Goal: Contribute content: Add original content to the website for others to see

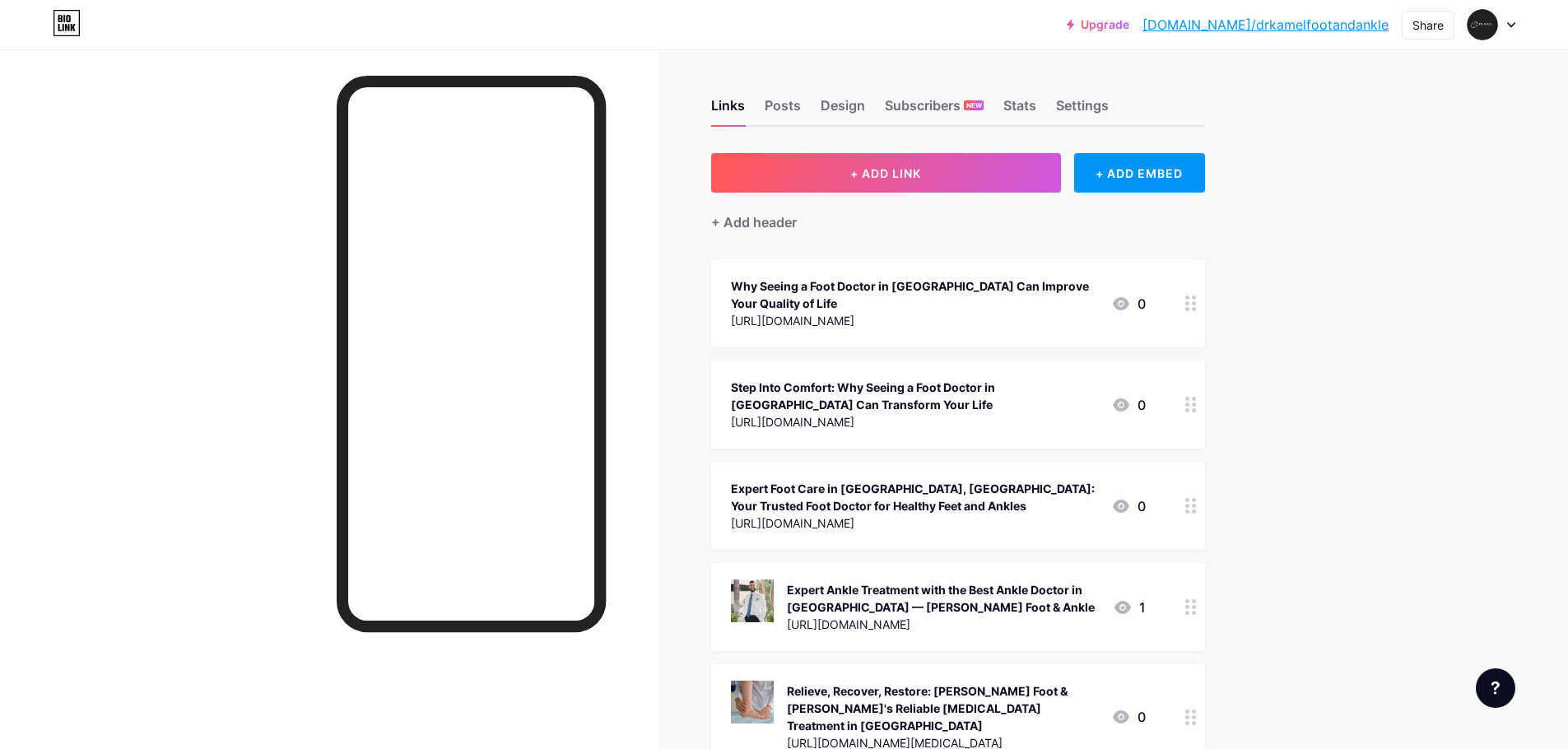
click at [931, 195] on div "+ Add header" at bounding box center [957, 212] width 494 height 41
click at [940, 183] on button "+ ADD LINK" at bounding box center [886, 173] width 350 height 40
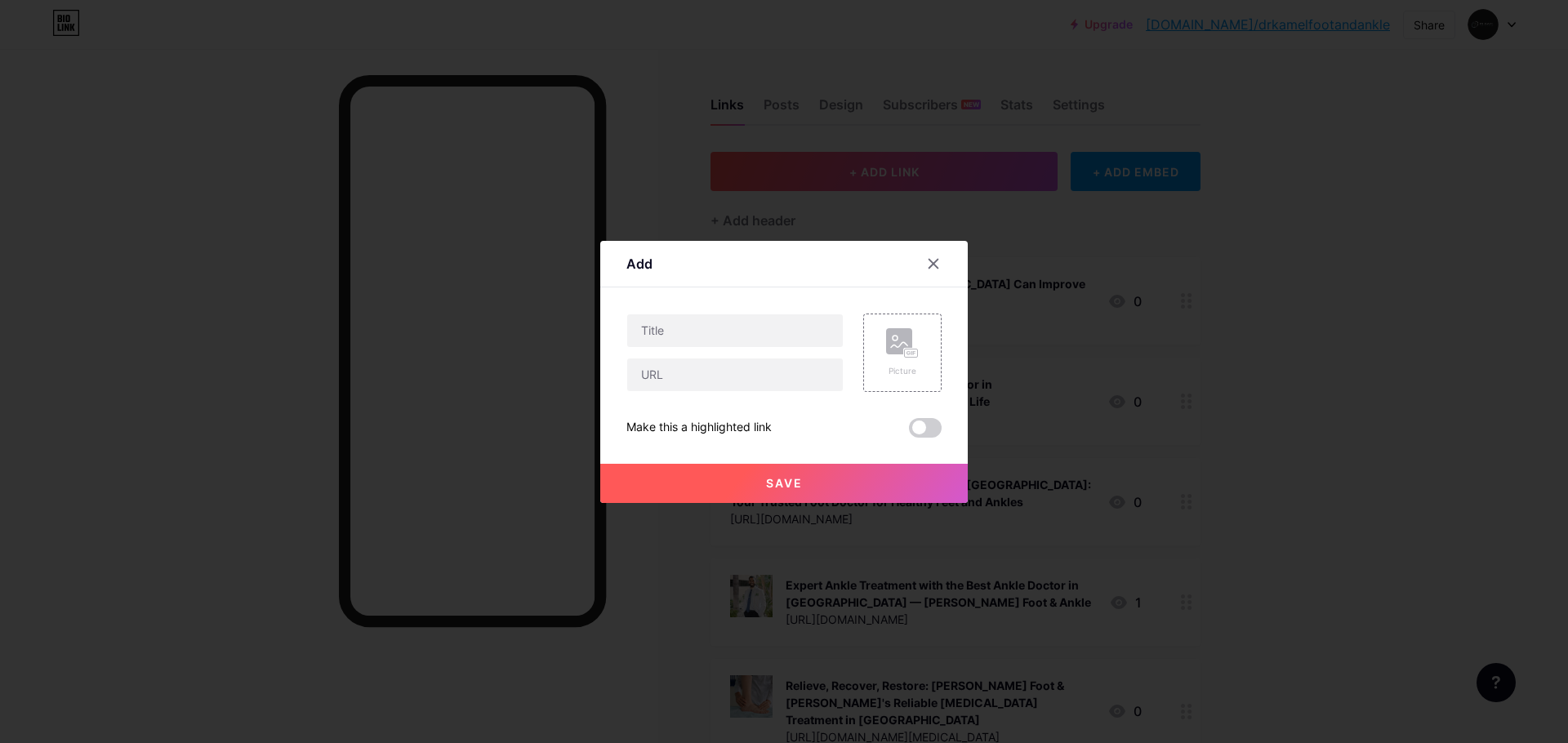
click at [729, 348] on div at bounding box center [735, 353] width 217 height 79
click at [729, 360] on input "text" at bounding box center [735, 375] width 216 height 33
paste input "[URL][DOMAIN_NAME]"
type input "[URL][DOMAIN_NAME]"
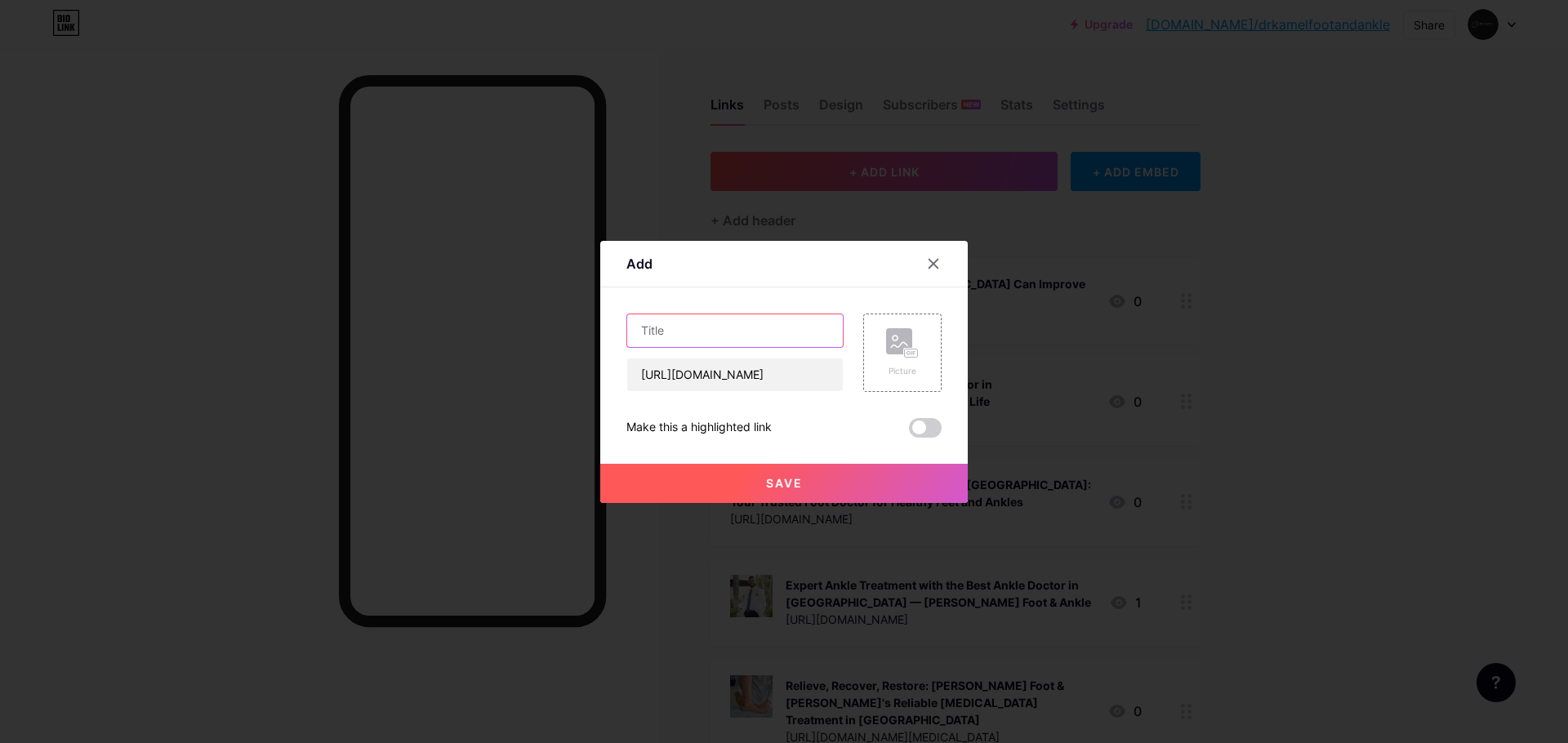
click at [748, 336] on input "text" at bounding box center [735, 330] width 216 height 33
paste input "How [PERSON_NAME] Helps Walnut Athletes In [MEDICAL_DATA]"
type input "How [PERSON_NAME] Helps Walnut Athletes In [MEDICAL_DATA]"
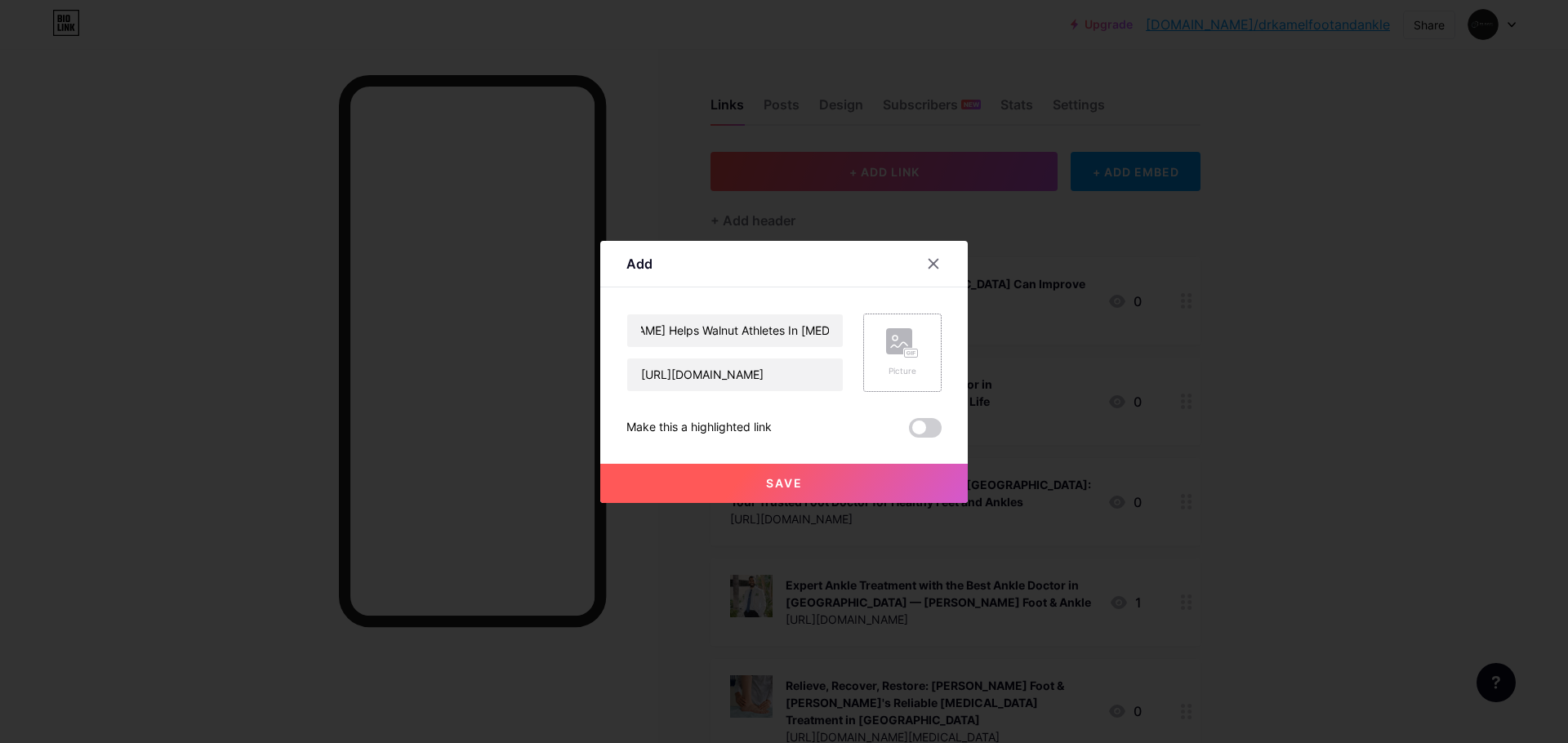
click at [891, 363] on div "Picture" at bounding box center [902, 353] width 33 height 49
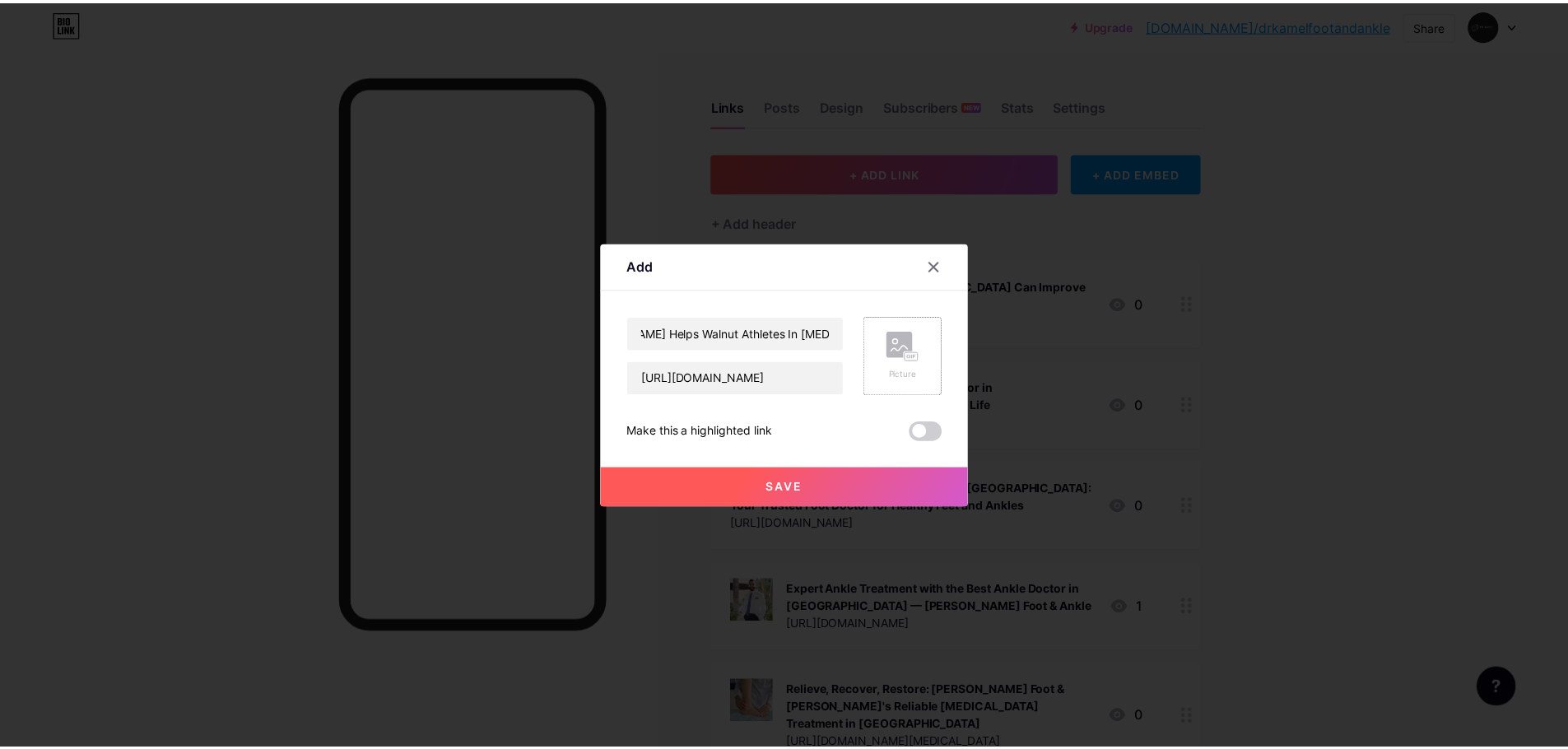
scroll to position [0, 0]
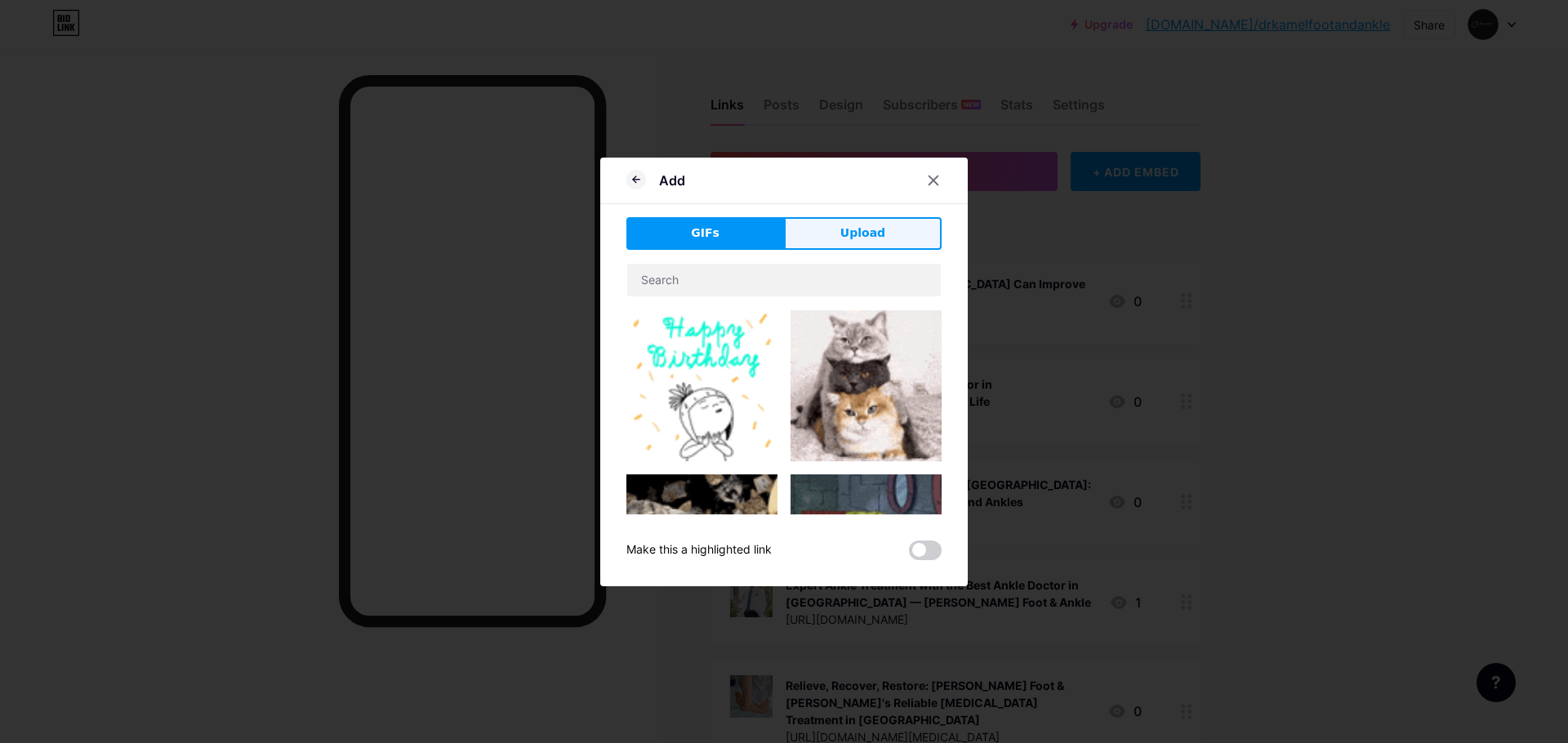
click at [843, 227] on span "Upload" at bounding box center [863, 233] width 45 height 17
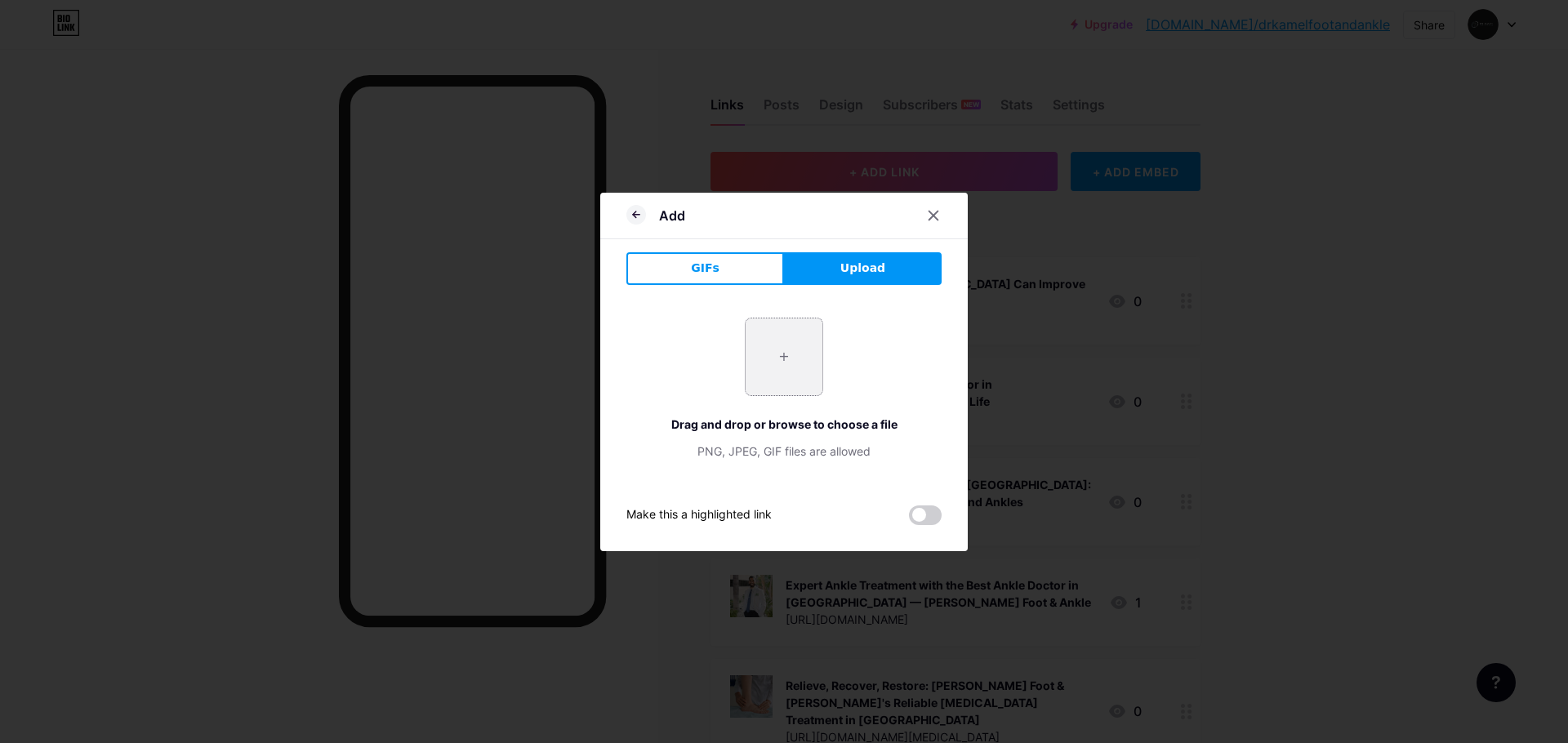
click at [761, 388] on input "file" at bounding box center [784, 357] width 77 height 77
type input "C:\fakepath\Dr.KamelFootAnkle-[MEDICAL_DATA]-treatment-Pomona.jpg"
click at [936, 519] on div "Add GIFs Upload Content YouTube Play YouTube video without leaving your page. A…" at bounding box center [783, 372] width 367 height 359
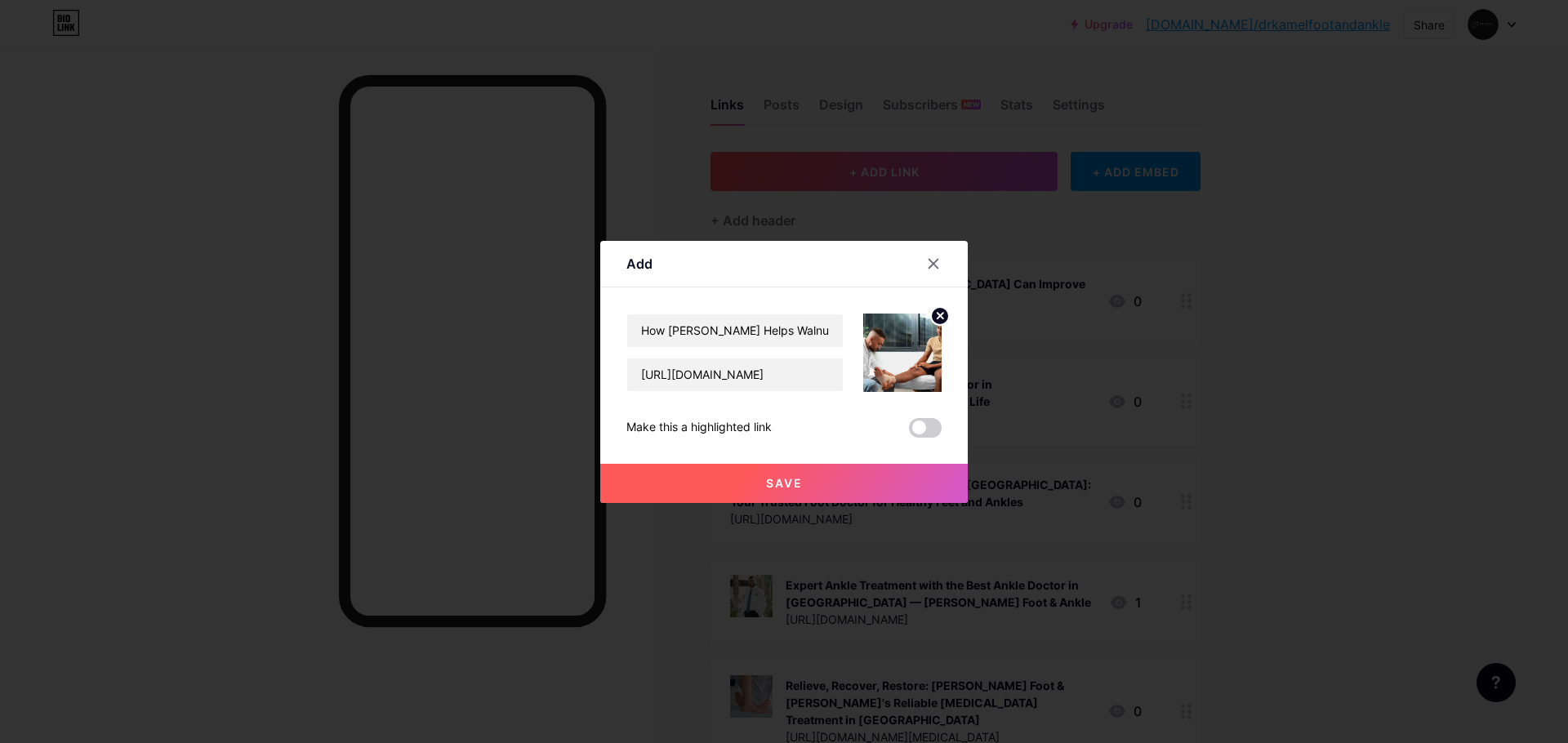
click at [919, 509] on div at bounding box center [784, 372] width 1568 height 743
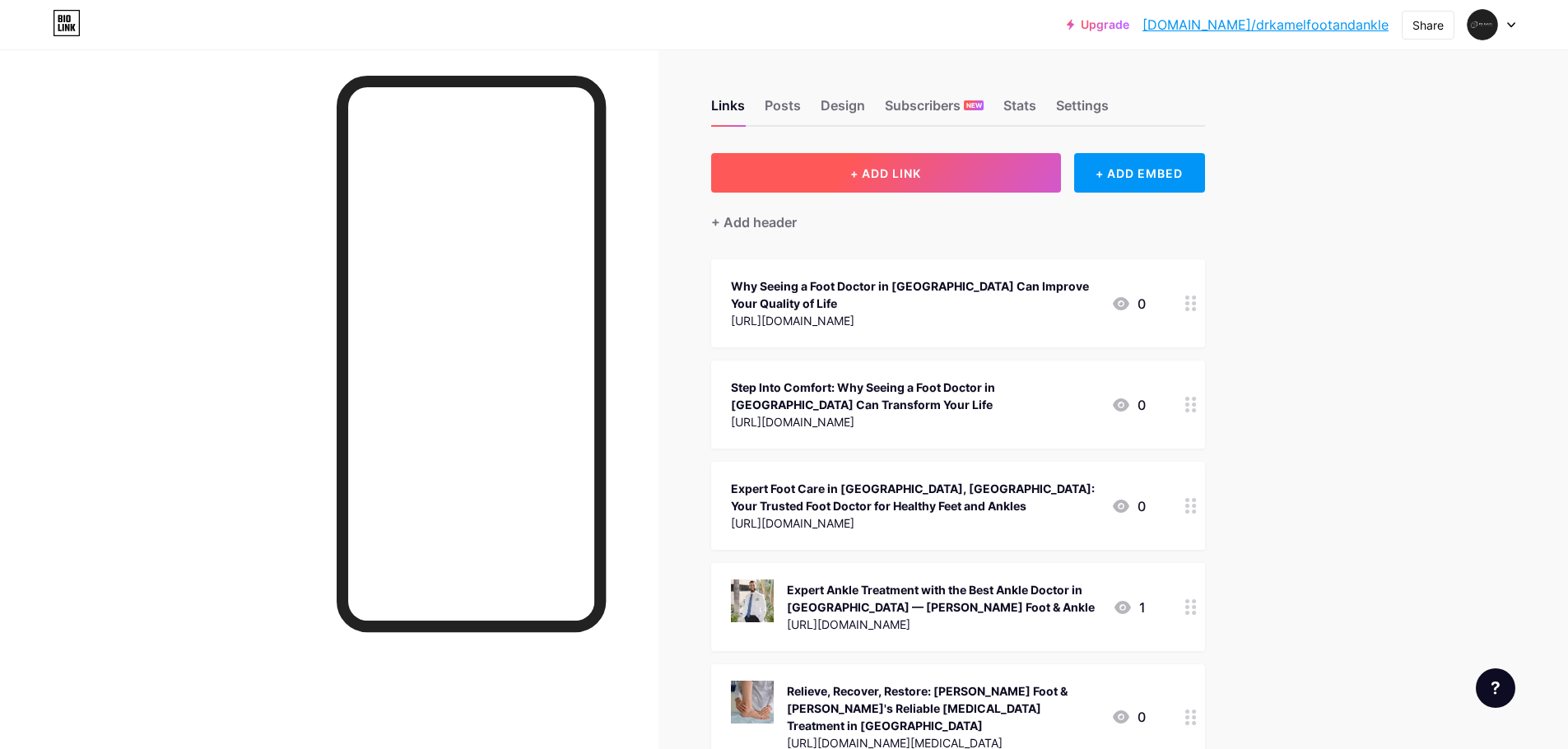
click at [988, 177] on button "+ ADD LINK" at bounding box center [886, 173] width 350 height 40
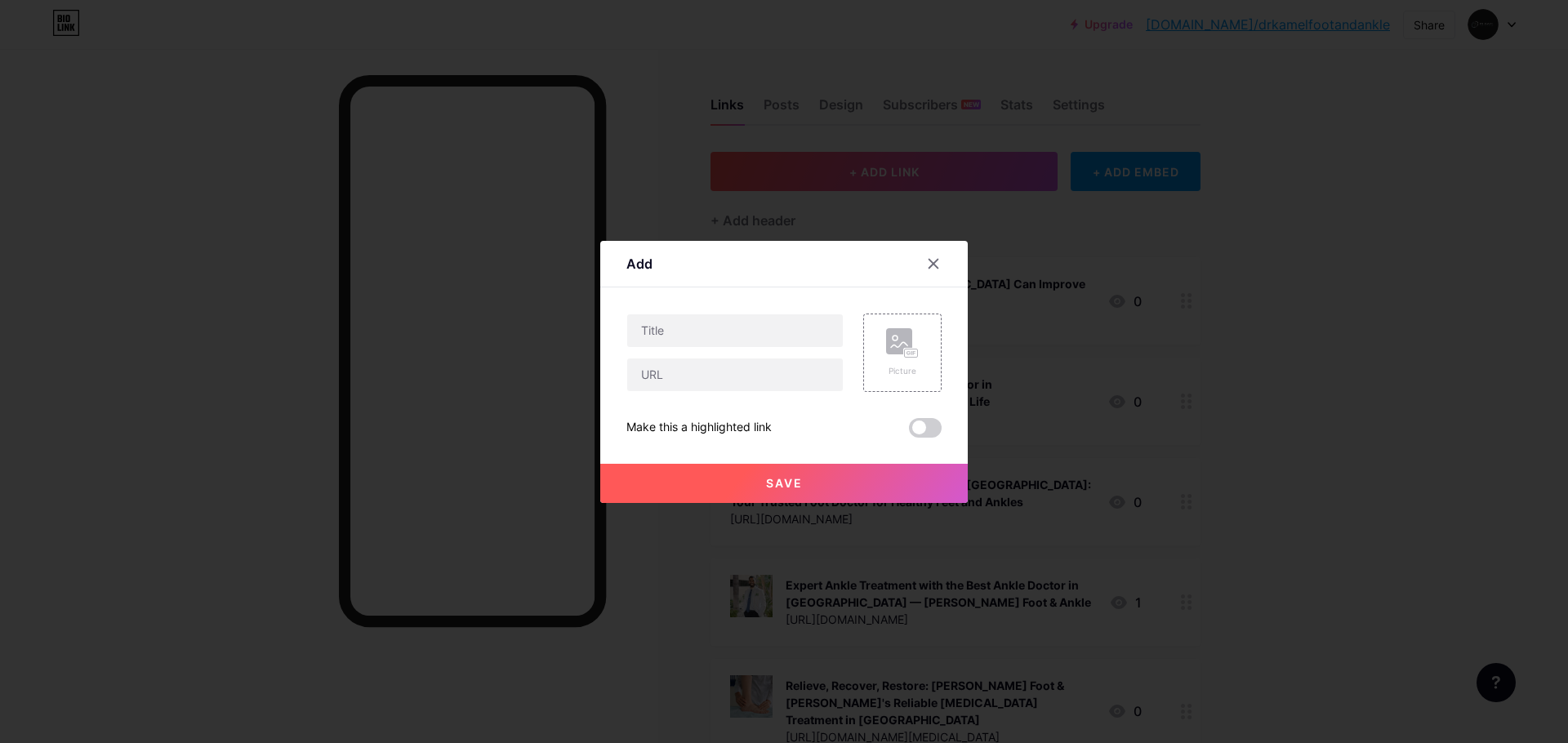
click at [90, 420] on div at bounding box center [784, 372] width 1568 height 743
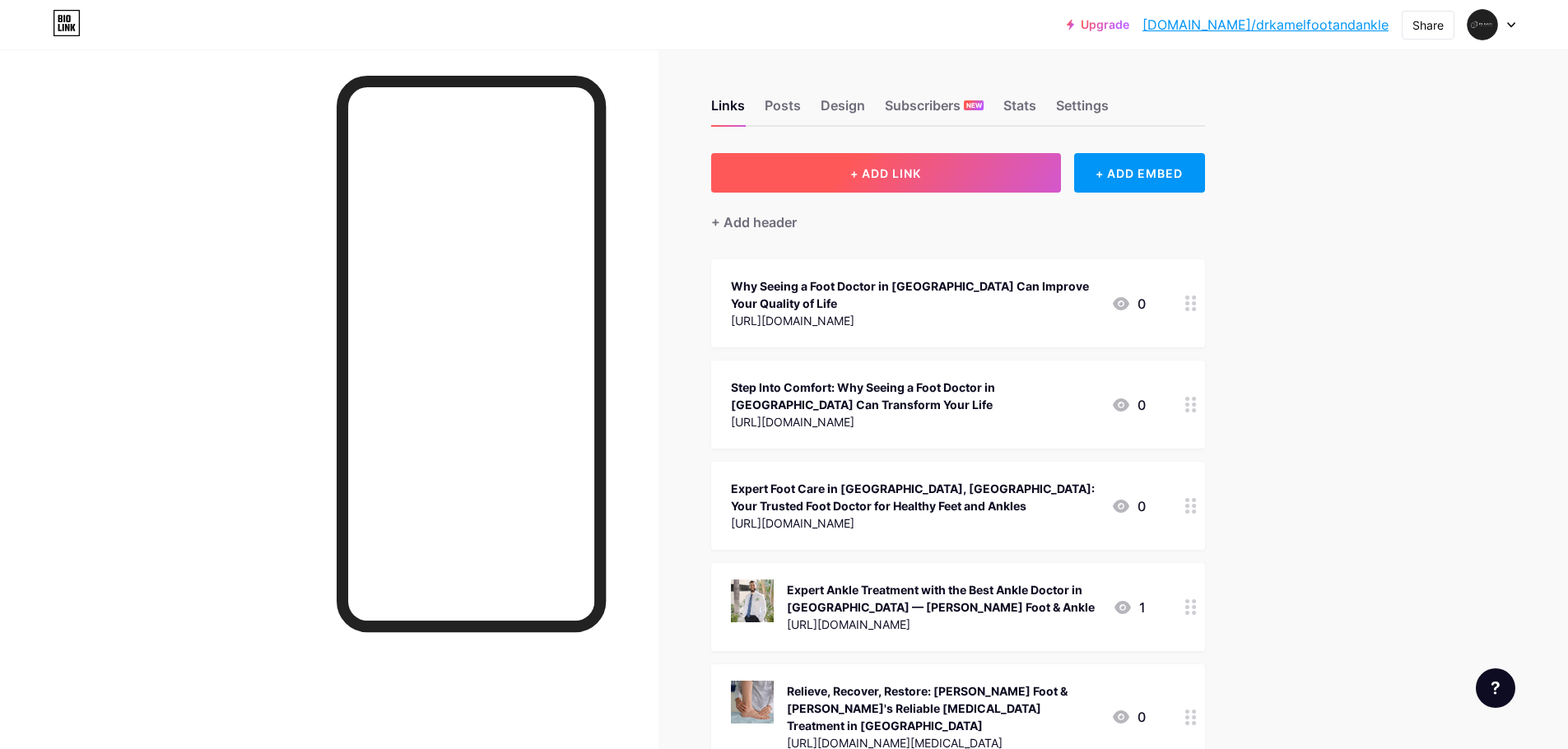
click at [930, 191] on button "+ ADD LINK" at bounding box center [886, 173] width 350 height 40
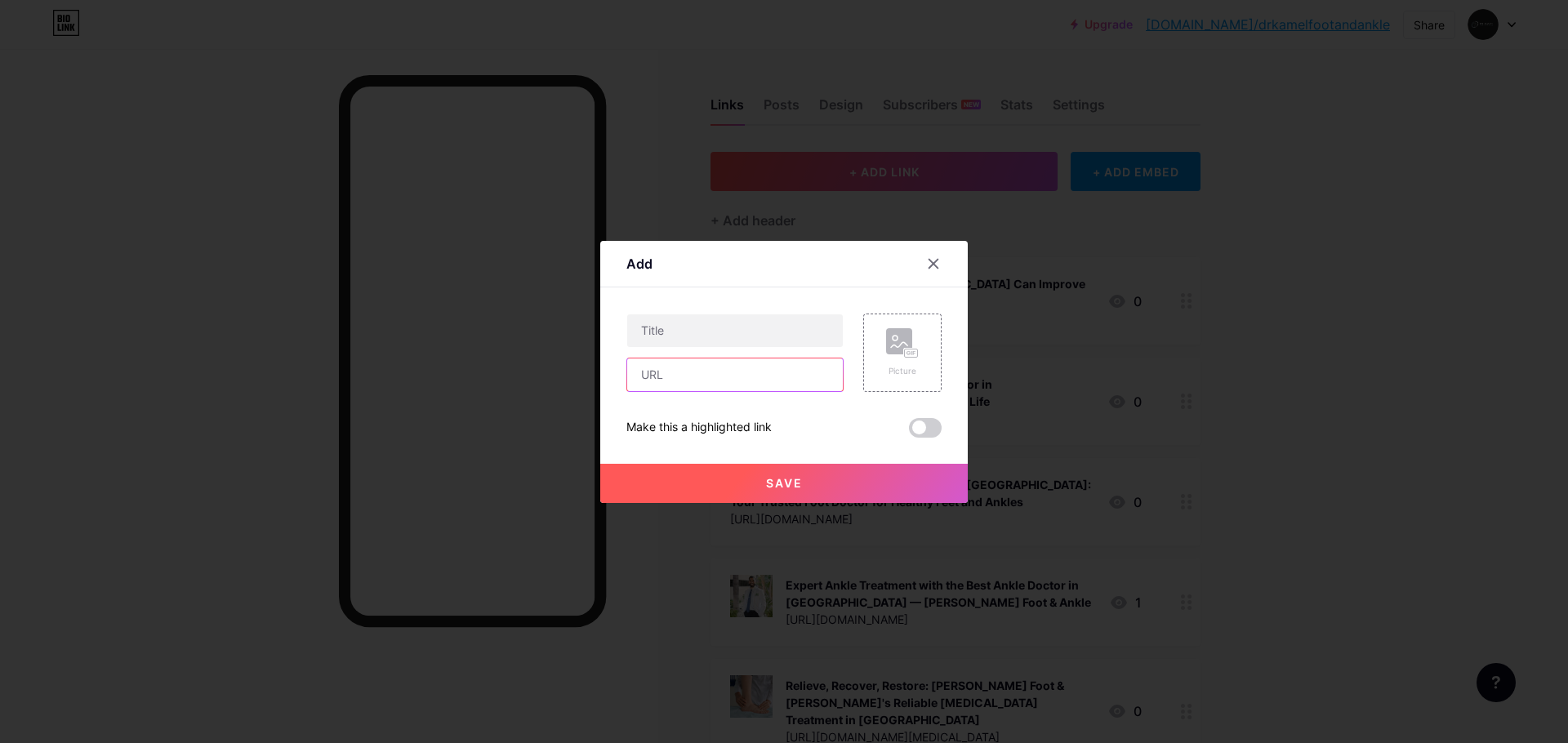
click at [679, 380] on input "text" at bounding box center [735, 375] width 216 height 33
paste input "How [PERSON_NAME] Helps Walnut Athletes In [MEDICAL_DATA]"
type input "How [PERSON_NAME] Helps Walnut Athletes In [MEDICAL_DATA]"
click at [710, 341] on input "text" at bounding box center [735, 330] width 216 height 33
paste input "How [PERSON_NAME] Helps Walnut Athletes In [MEDICAL_DATA]"
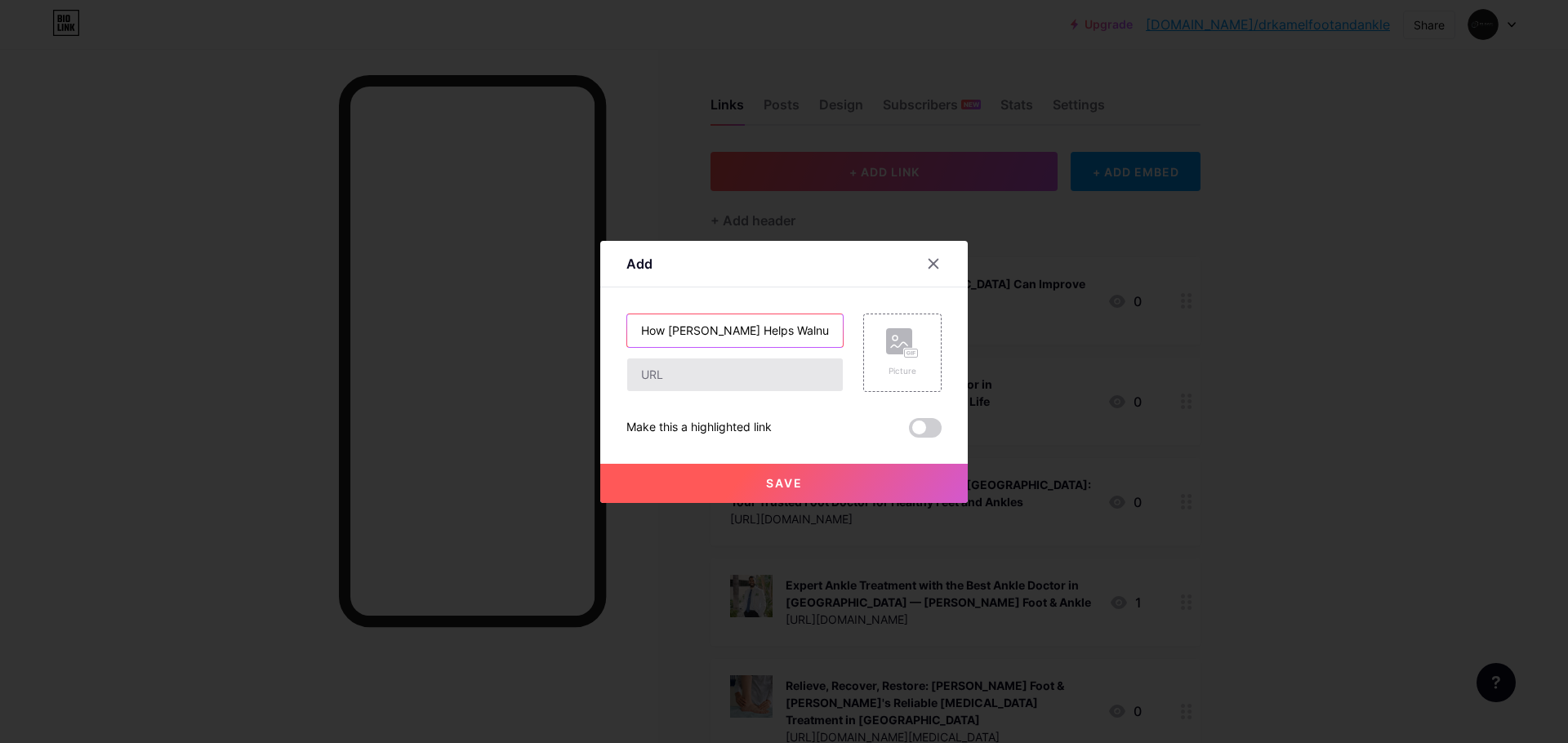
scroll to position [0, 95]
type input "How [PERSON_NAME] Helps Walnut Athletes In [MEDICAL_DATA]"
click at [705, 365] on input "text" at bounding box center [735, 375] width 216 height 33
click at [892, 354] on icon at bounding box center [902, 343] width 33 height 30
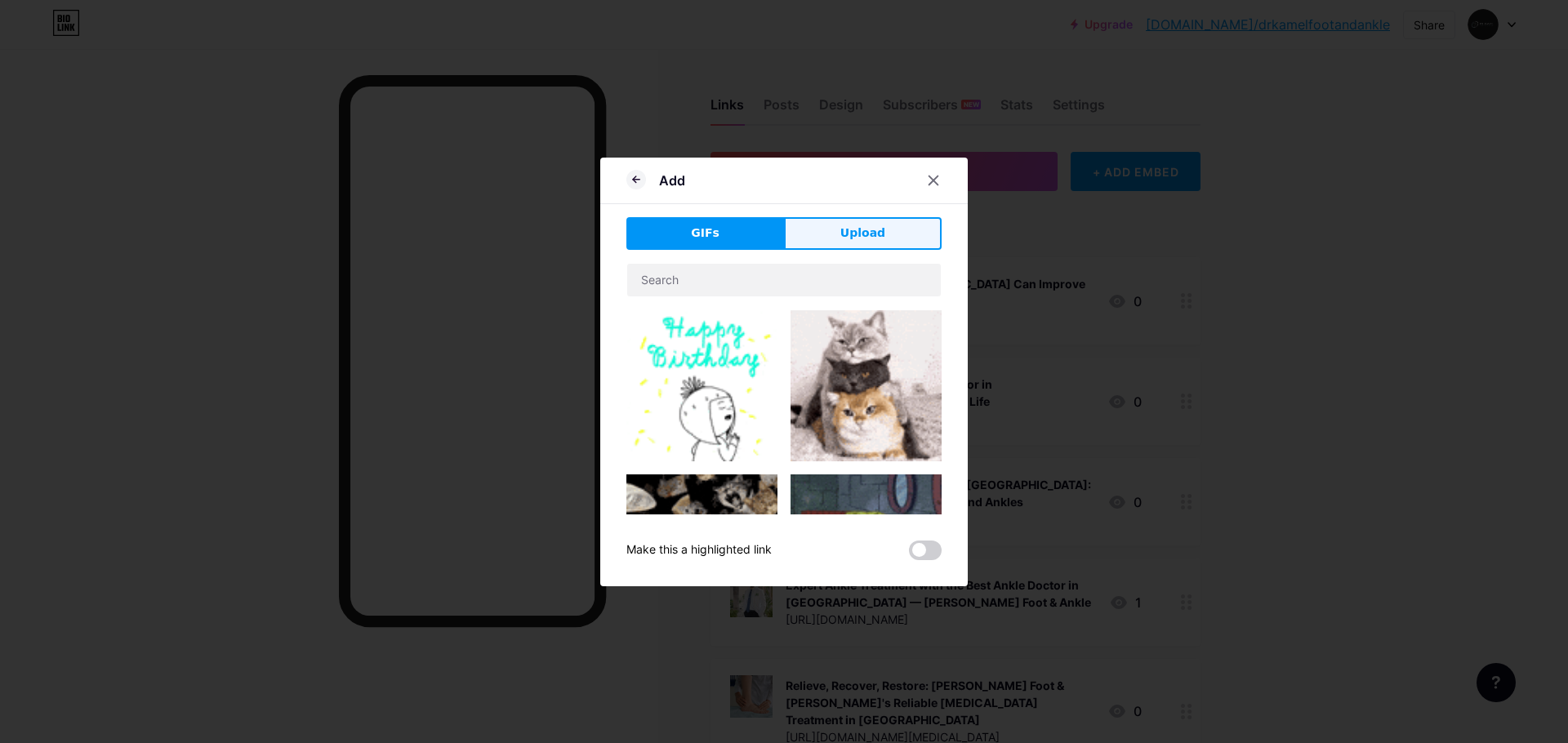
click at [898, 233] on button "Upload" at bounding box center [863, 234] width 157 height 33
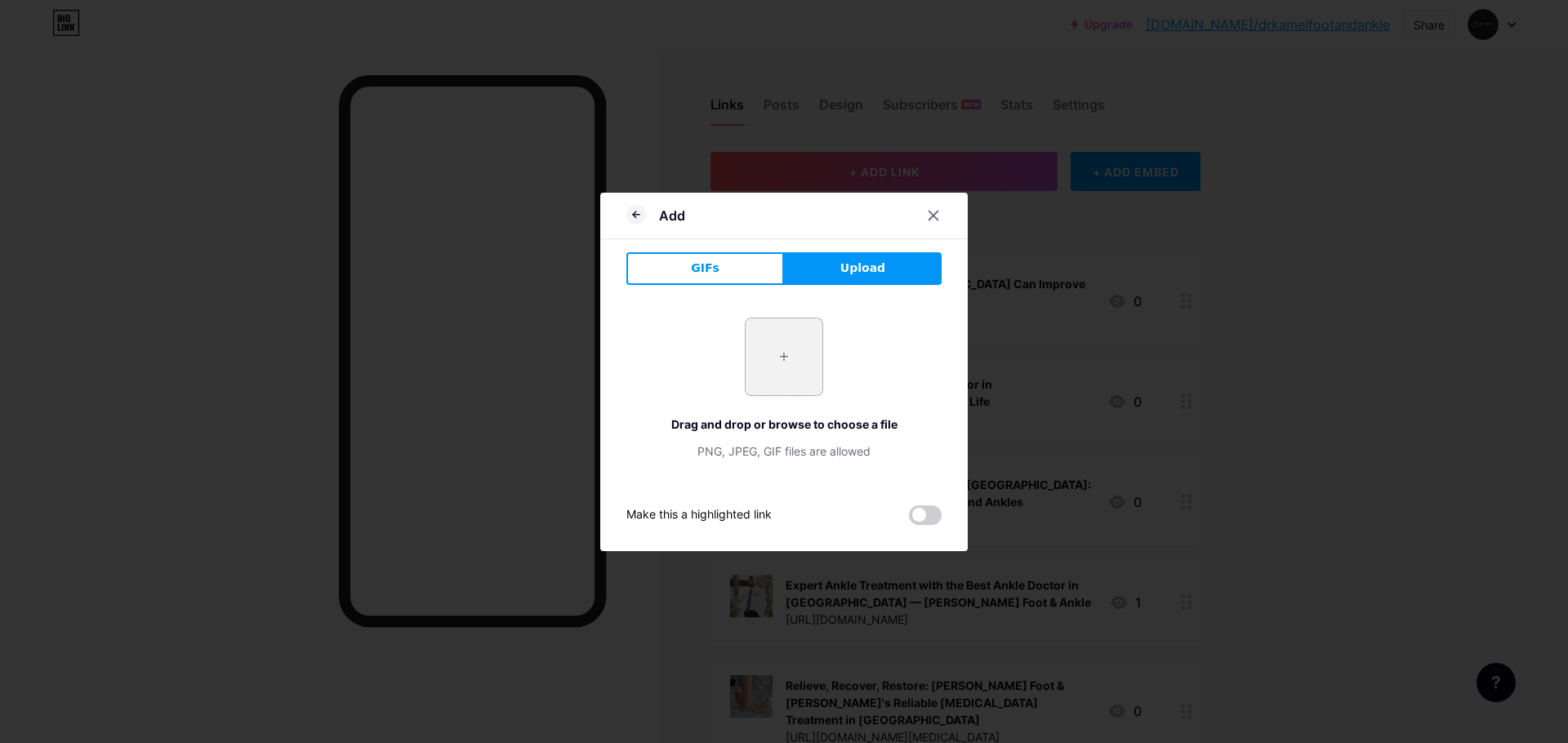
click at [809, 348] on input "file" at bounding box center [784, 357] width 77 height 77
type input "C:\fakepath\Dr.KamelFootAnkle-[MEDICAL_DATA]-treatment-Pomona.jpg"
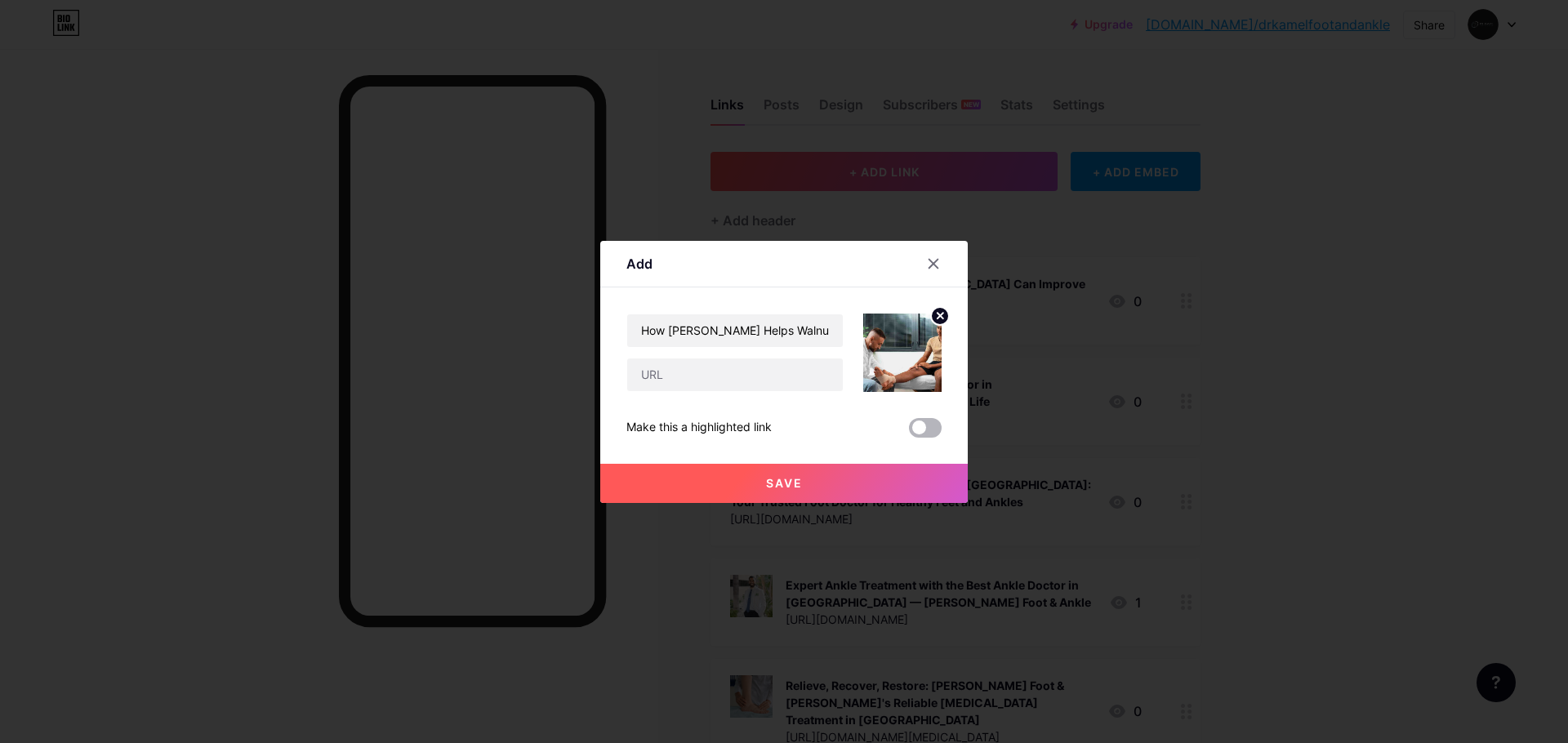
click at [929, 429] on span at bounding box center [925, 428] width 33 height 20
click at [909, 432] on input "checkbox" at bounding box center [909, 432] width 0 height 0
click at [718, 381] on input "text" at bounding box center [735, 375] width 216 height 33
paste input "[URL][DOMAIN_NAME]"
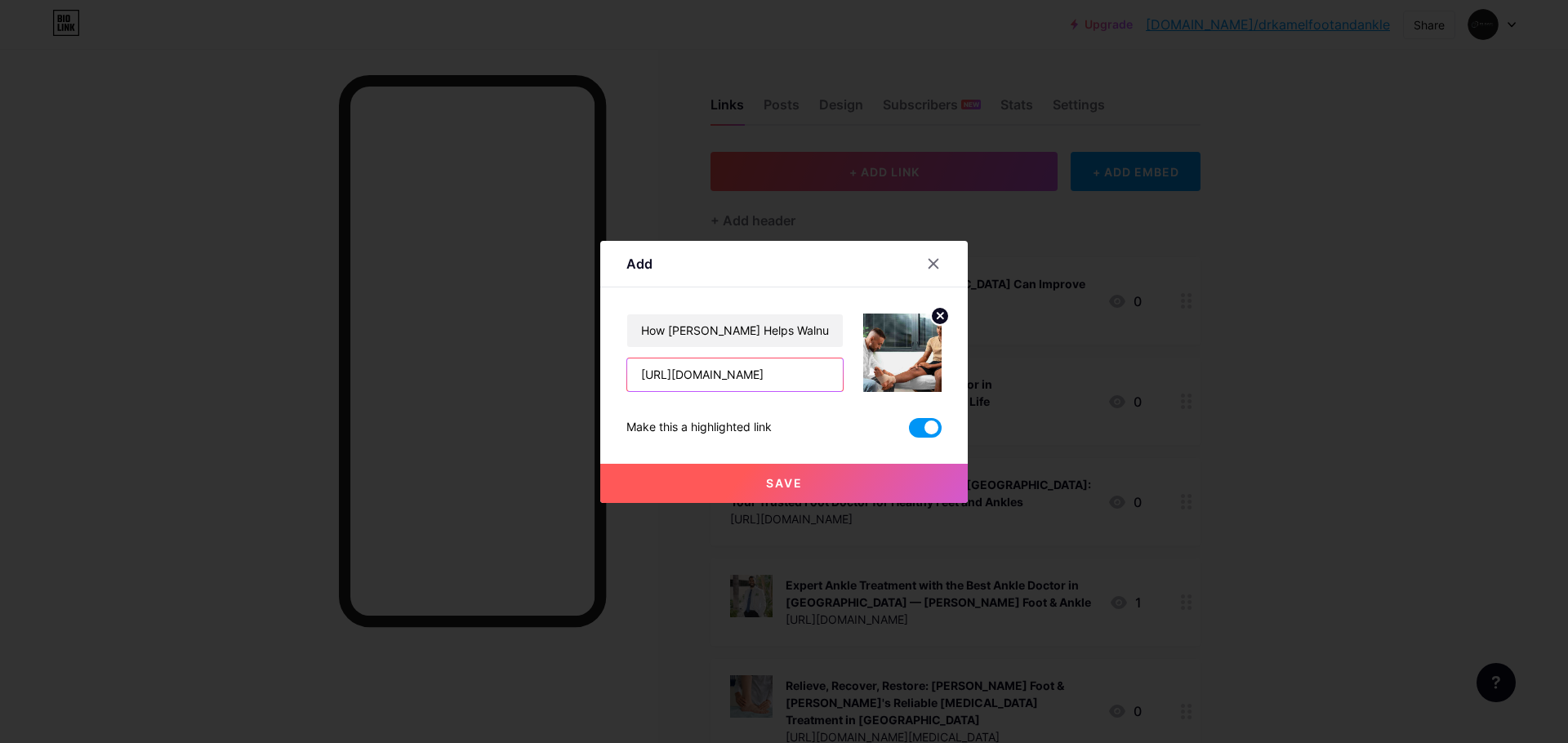
type input "[URL][DOMAIN_NAME]"
click at [845, 490] on button "Save" at bounding box center [783, 484] width 367 height 39
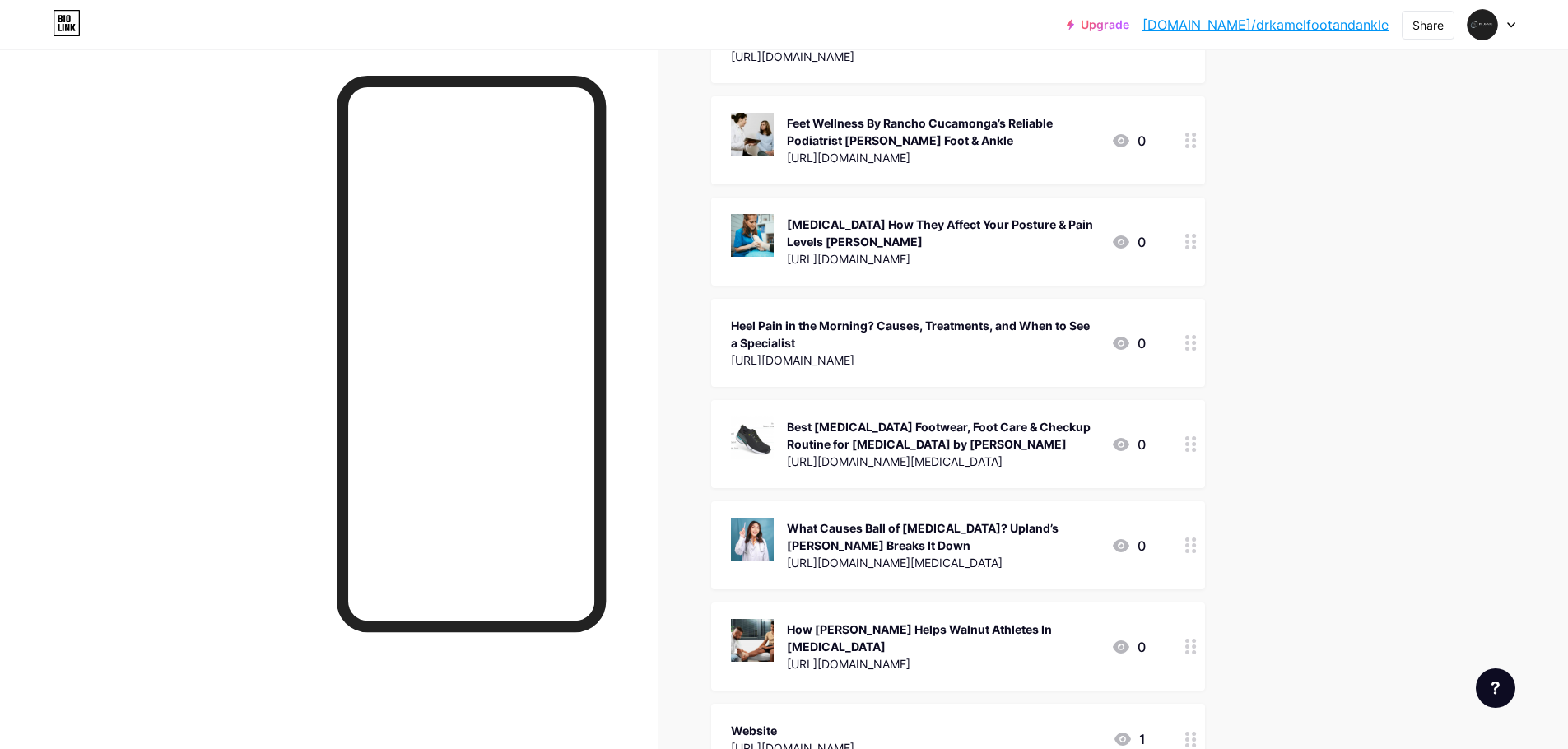
scroll to position [1076, 0]
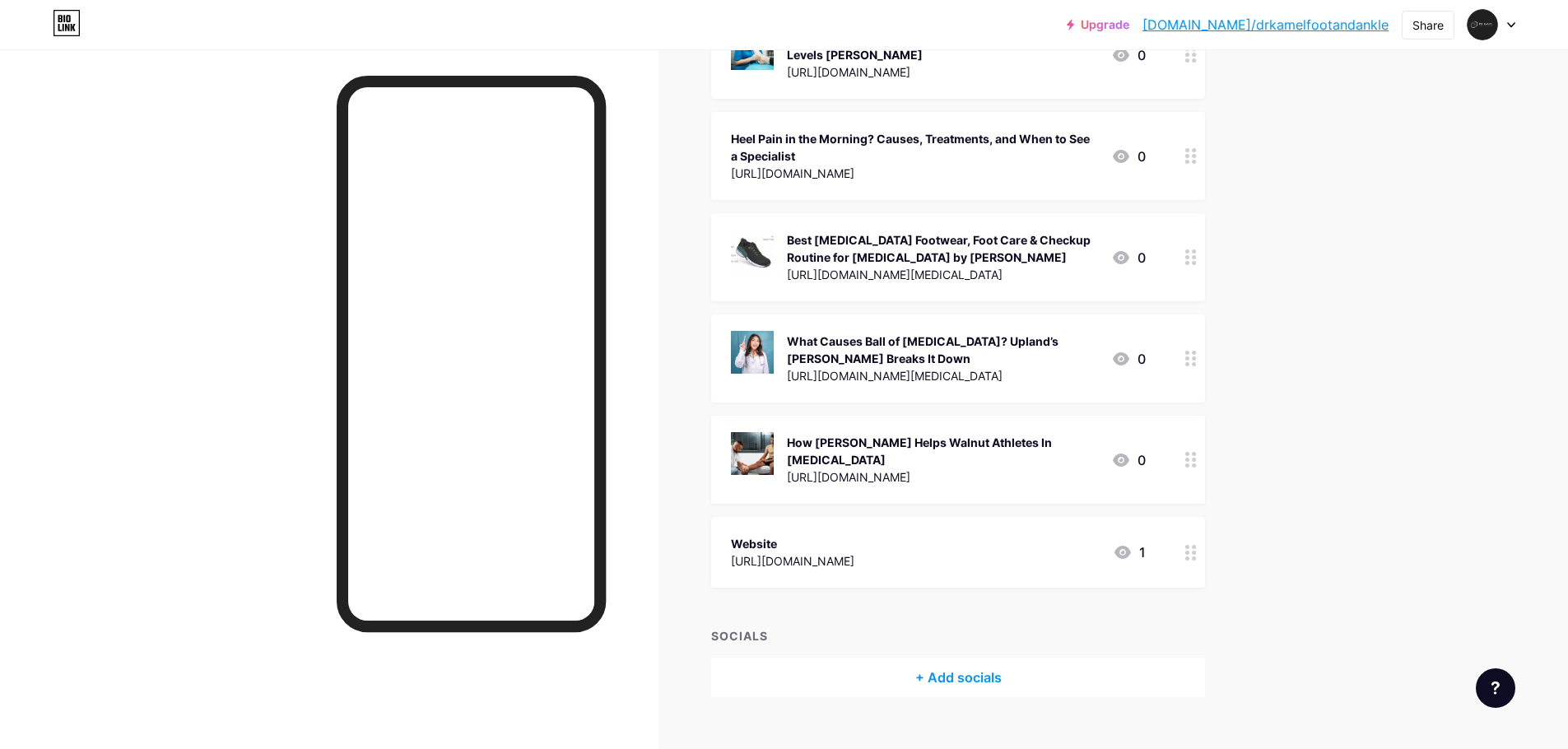
click at [1196, 458] on circle at bounding box center [1194, 460] width 4 height 4
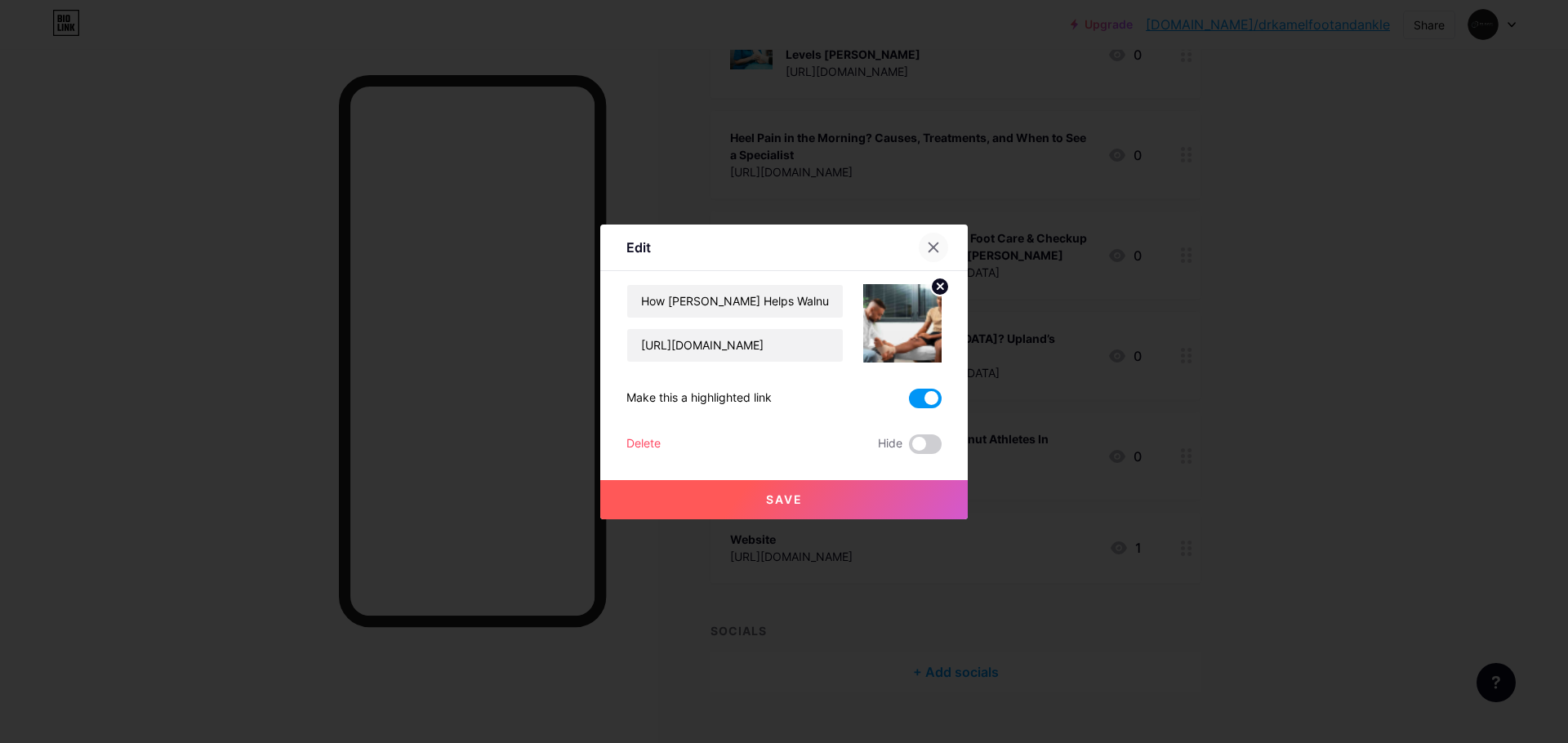
click at [932, 245] on icon at bounding box center [933, 247] width 13 height 13
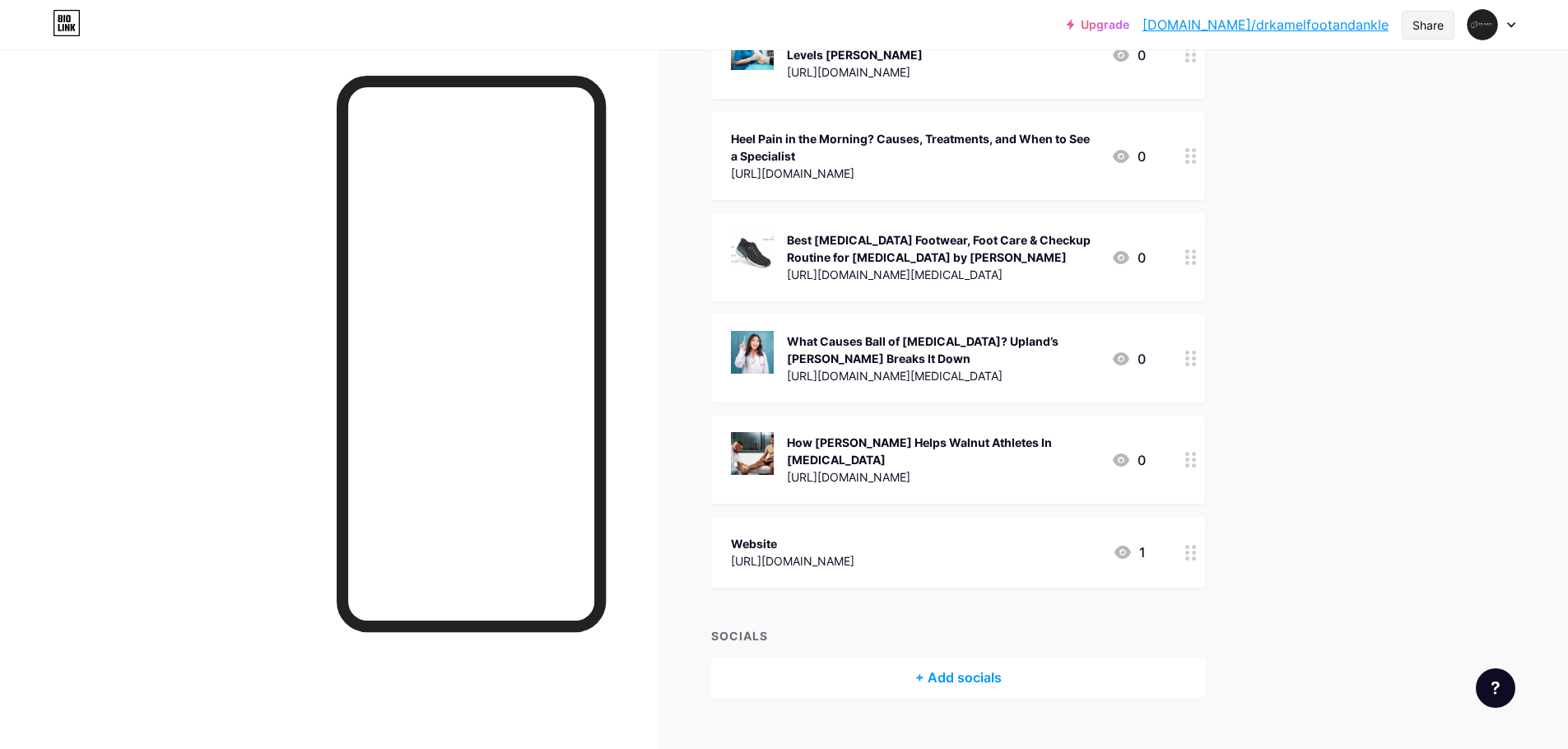
click at [1422, 24] on div "Share" at bounding box center [1427, 25] width 31 height 17
click at [1310, 82] on div "Copy link" at bounding box center [1291, 85] width 61 height 20
click at [1237, 29] on link "[DOMAIN_NAME]/drkamelfootandankle" at bounding box center [1264, 24] width 246 height 20
